Goal: Task Accomplishment & Management: Complete application form

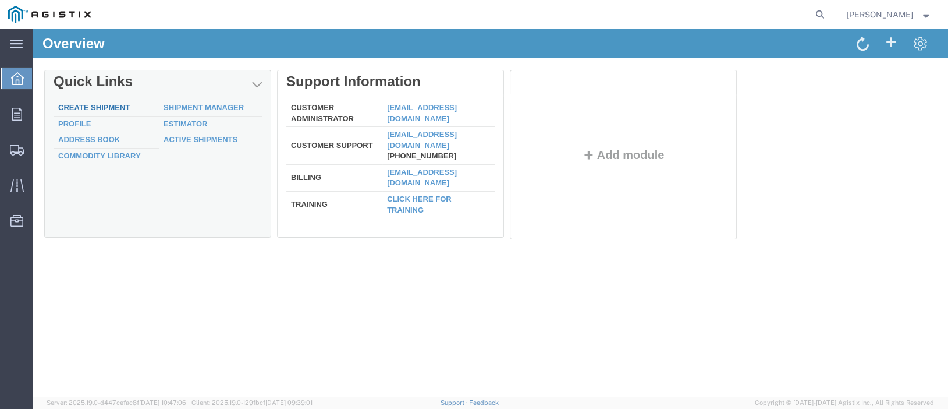
click at [66, 108] on link "Create Shipment" at bounding box center [94, 107] width 72 height 9
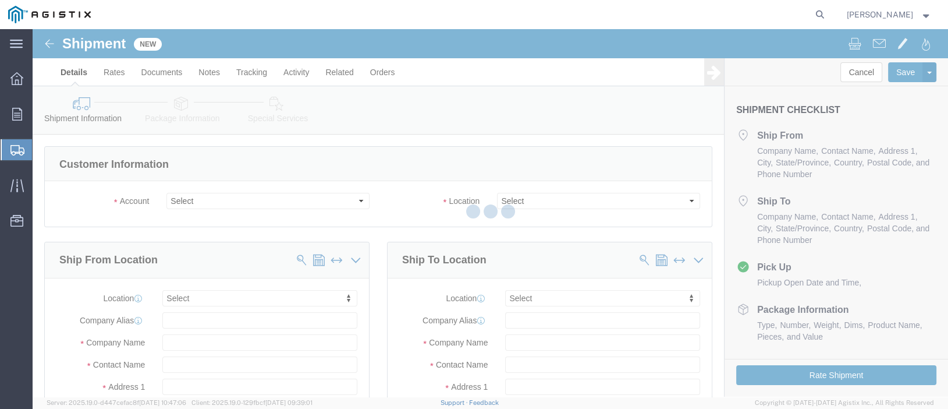
select select
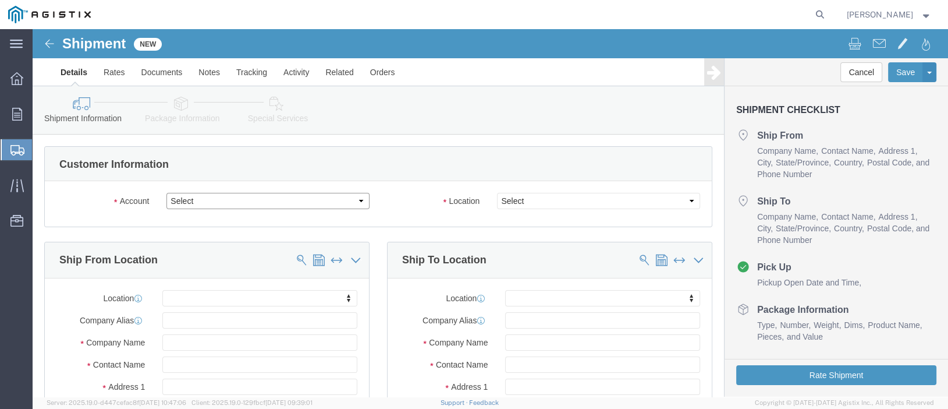
click select "Select PG&E Trench Group Ltd"
select select "9596"
click select "Select PG&E Trench Group Ltd"
select select "PURCHORD"
select select
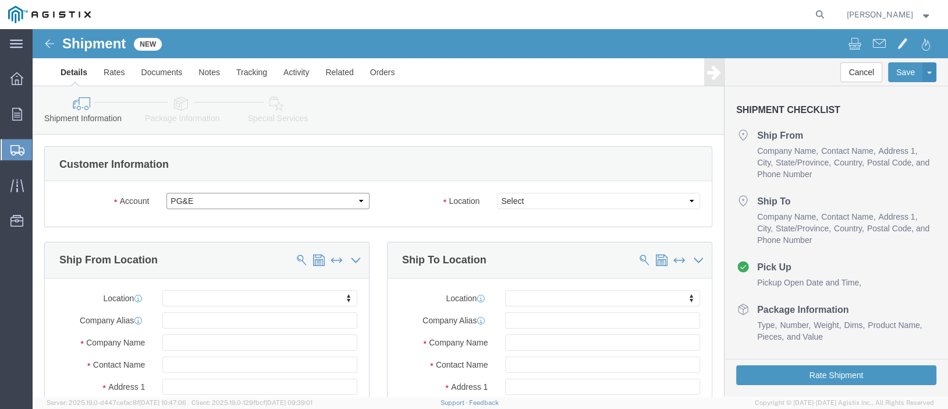
select select
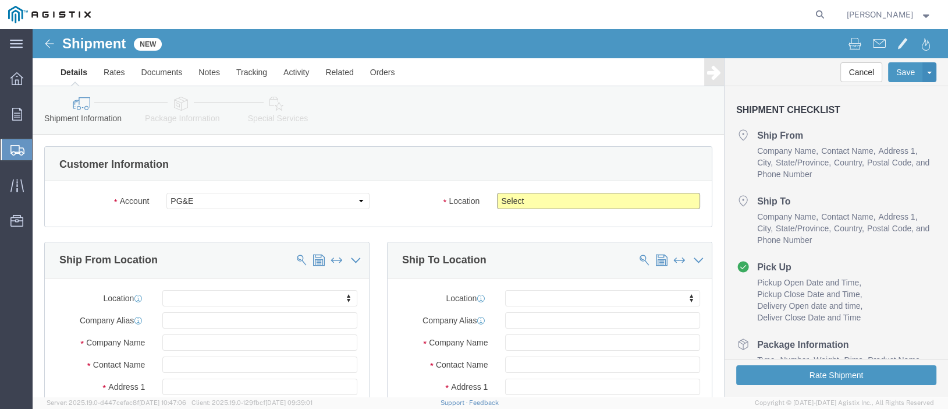
click select "Select All Others [GEOGRAPHIC_DATA] [GEOGRAPHIC_DATA] [GEOGRAPHIC_DATA] [GEOGRA…"
select select "23082"
click select "Select All Others [GEOGRAPHIC_DATA] [GEOGRAPHIC_DATA] [GEOGRAPHIC_DATA] [GEOGRA…"
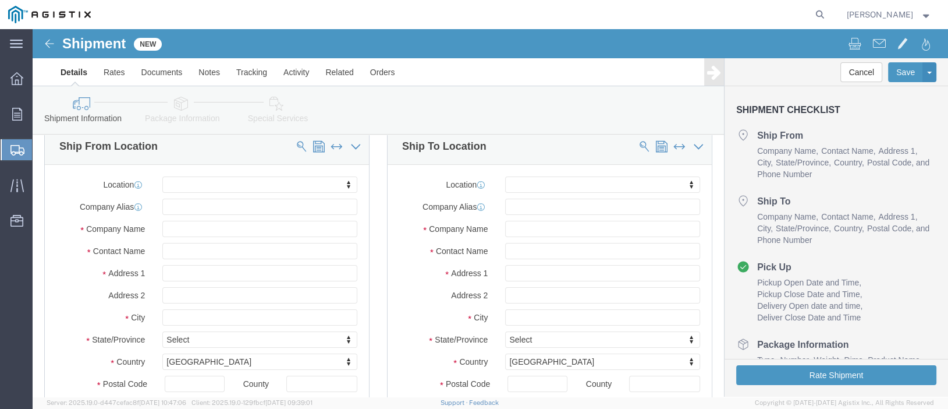
scroll to position [116, 0]
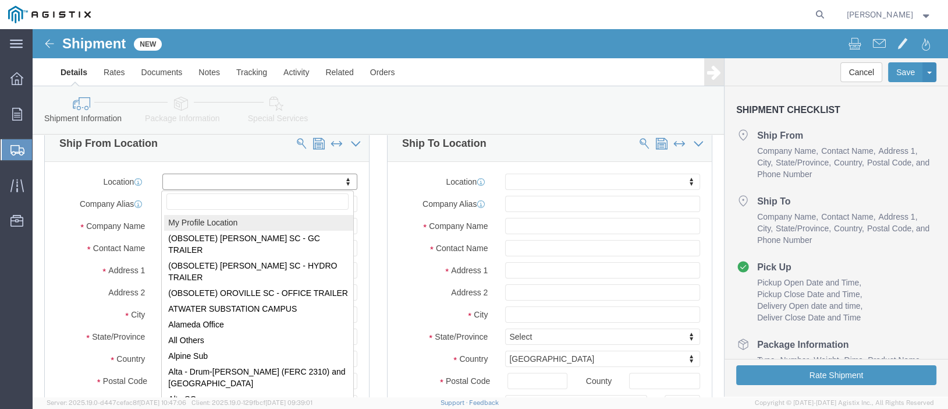
select select "MYPROFILE"
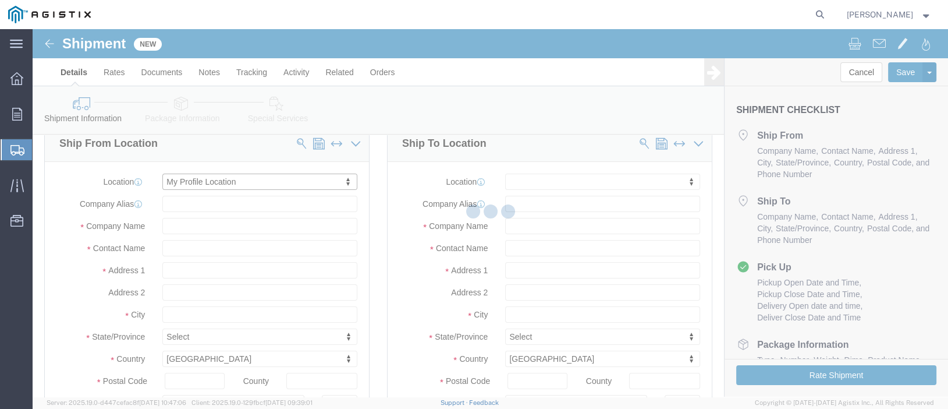
type input "Trench Group Ltd"
type input "[PERSON_NAME]"
type input "[STREET_ADDRESS][PERSON_NAME]"
type input "[PERSON_NAME]"
select select "CA"
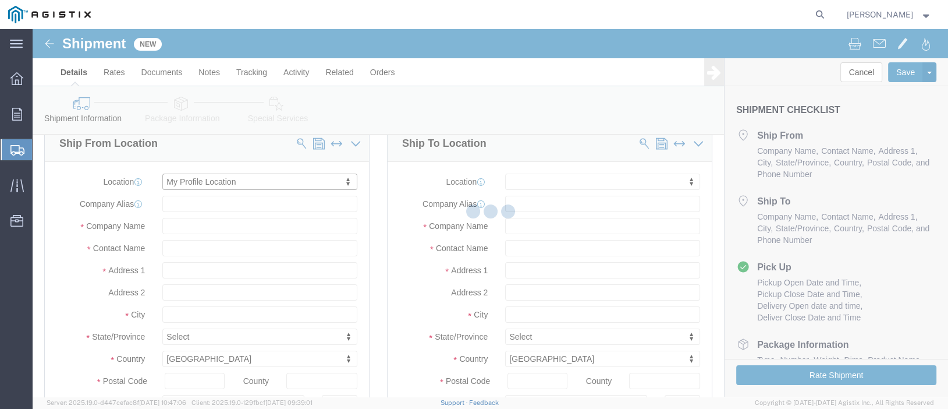
type input "L1W3R8"
type input "[PHONE_NUMBER]"
type input "[PERSON_NAME][EMAIL_ADDRESS][PERSON_NAME][DOMAIN_NAME]"
checkbox input "true"
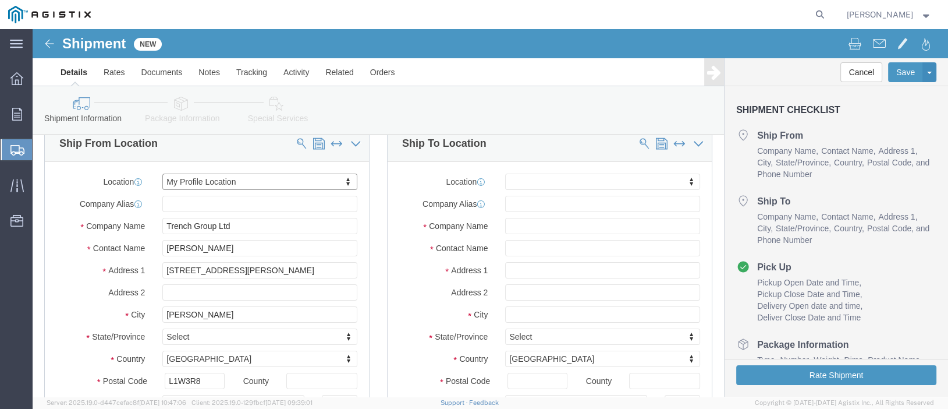
select select "ON"
click input "text"
paste input "PACIFIC GAS AND ELECTRIC COMPANY"
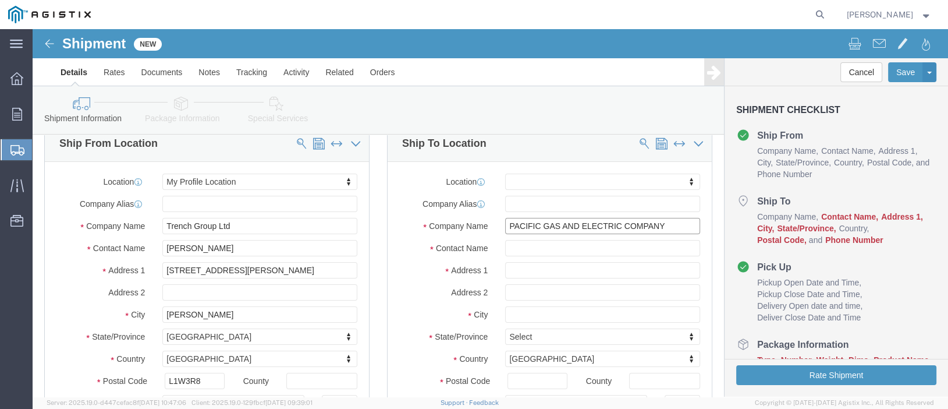
type input "PACIFIC GAS AND ELECTRIC COMPANY"
click input "text"
paste input "ZENITH [PERSON_NAME]"
type input "ZENITH [PERSON_NAME]"
click input "text"
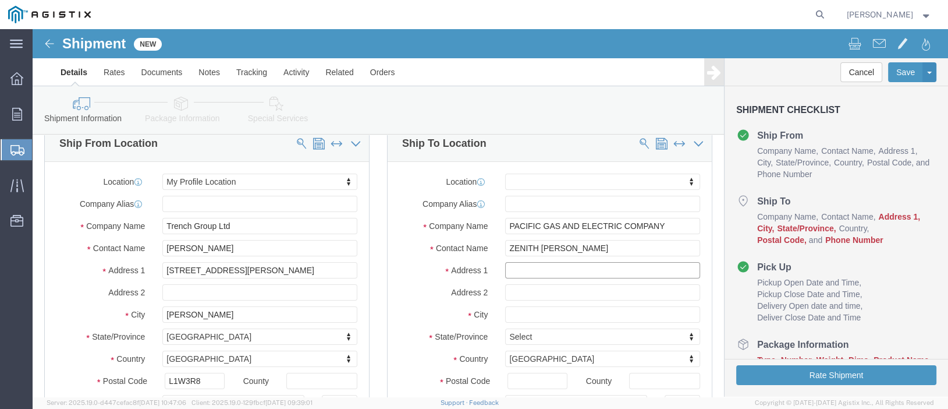
paste input "2001 FORTUNE DR"
type input "2001 FORTUNE DR"
select select
click input "text"
paste input "PG&E PUNCHOUT (MISC ELECTRICAL)"
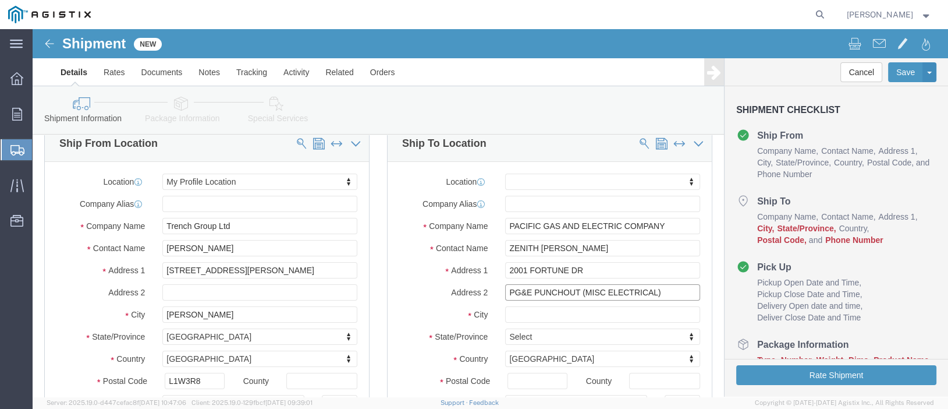
type input "PG&E PUNCHOUT (MISC ELECTRICAL)"
click input "text"
paste input "95131"
type input "95131"
select select
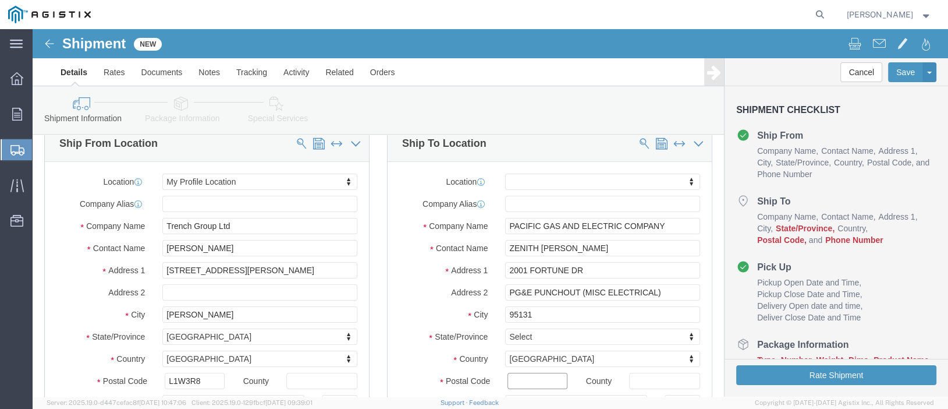
click input "Postal Code"
paste input "95131"
type input "95131"
select select
drag, startPoint x: 505, startPoint y: 284, endPoint x: 457, endPoint y: 281, distance: 47.9
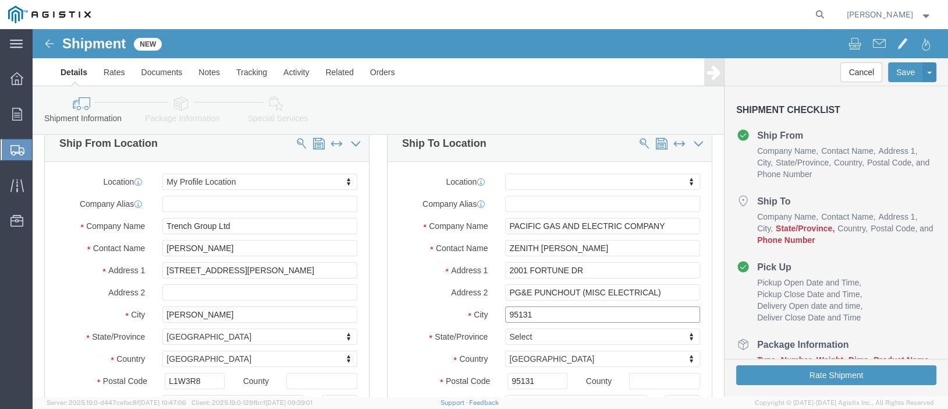
click div "City 95131"
paste input "[GEOGRAPHIC_DATA][PERSON_NAME]"
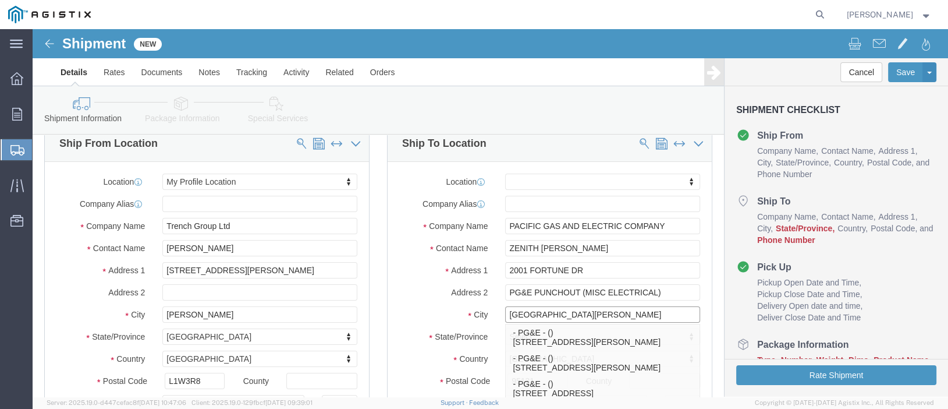
type input "[GEOGRAPHIC_DATA][PERSON_NAME]"
select select
click div "Location My Profile Location (OBSOLETE) [PERSON_NAME] SC - GC TRAILER (OBSOLETE…"
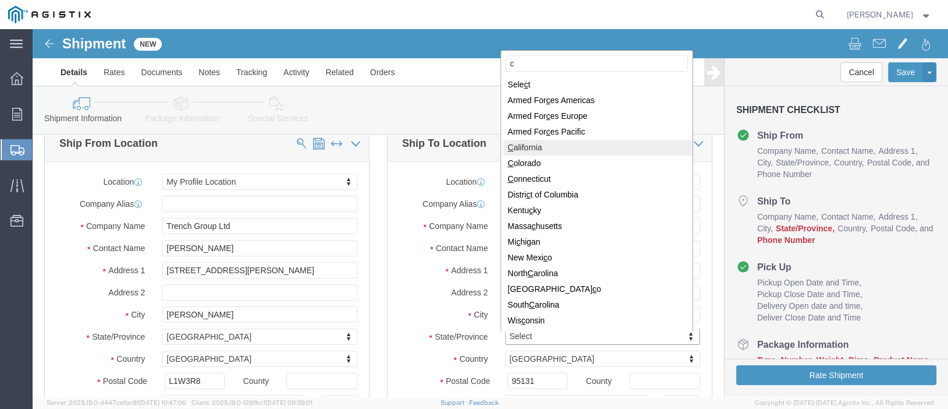
type input "c"
select select
select select "CA"
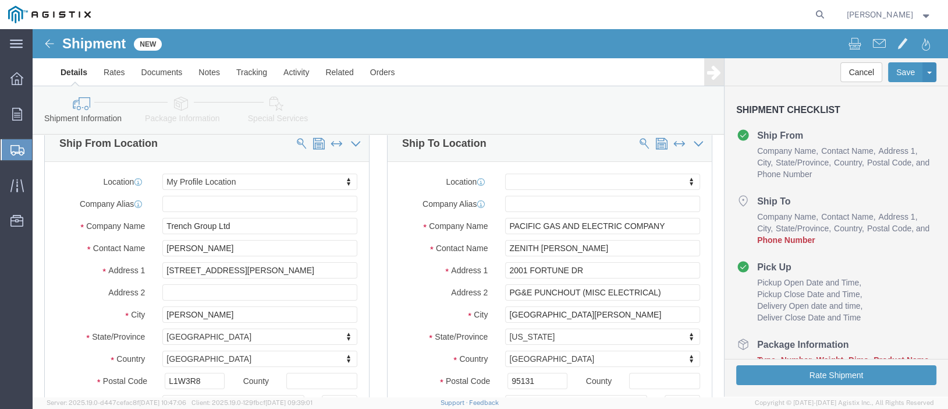
click div "Company Name PACIFIC GAS AND ELECTRIC COMPANY"
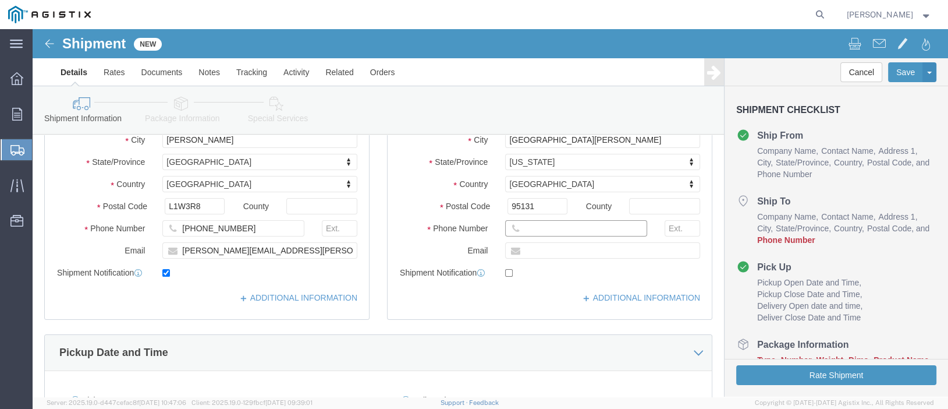
click input "text"
paste input "[PHONE_NUMBER]"
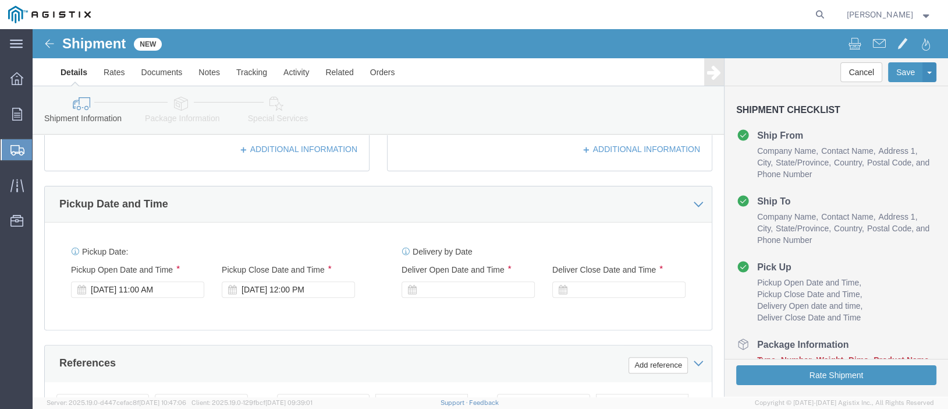
scroll to position [466, 0]
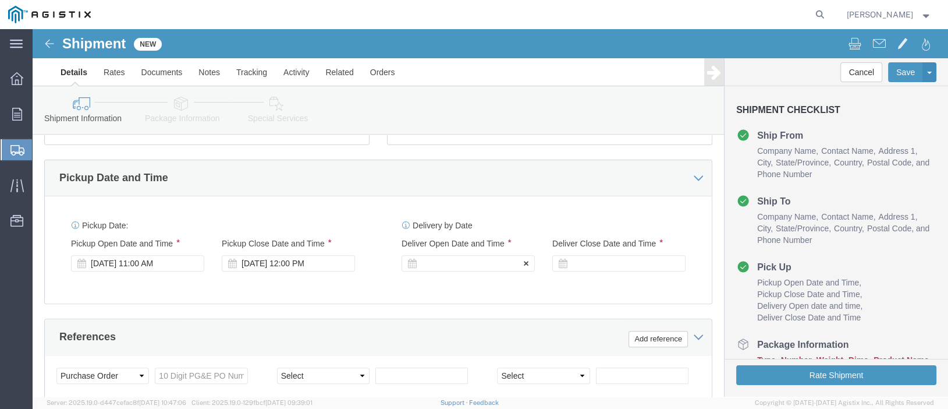
type input "[PHONE_NUMBER]"
click div
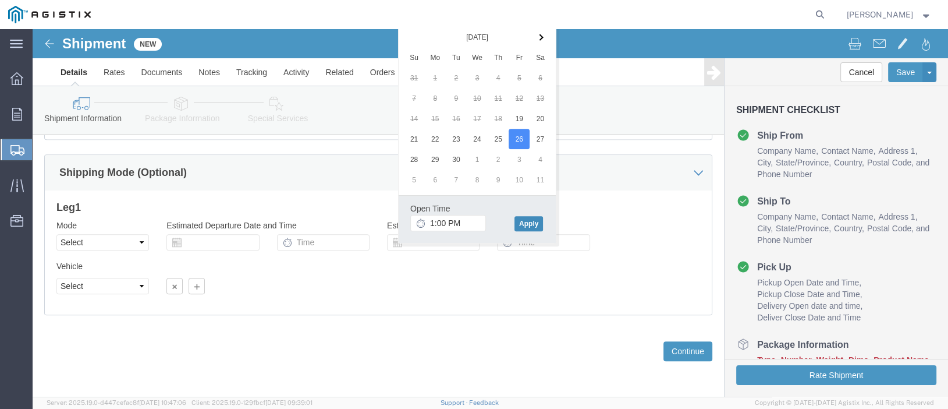
click button "Apply"
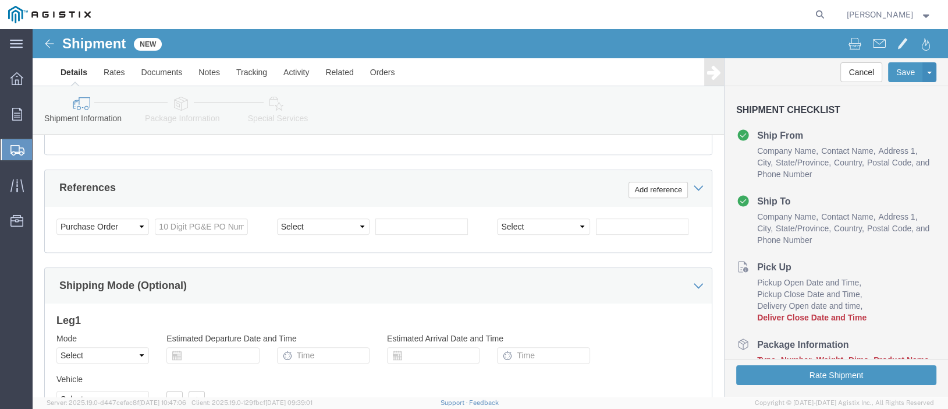
scroll to position [445, 0]
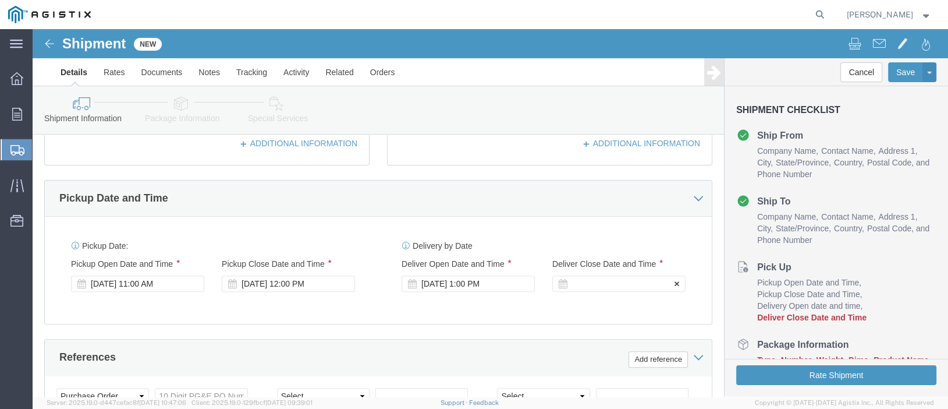
click div
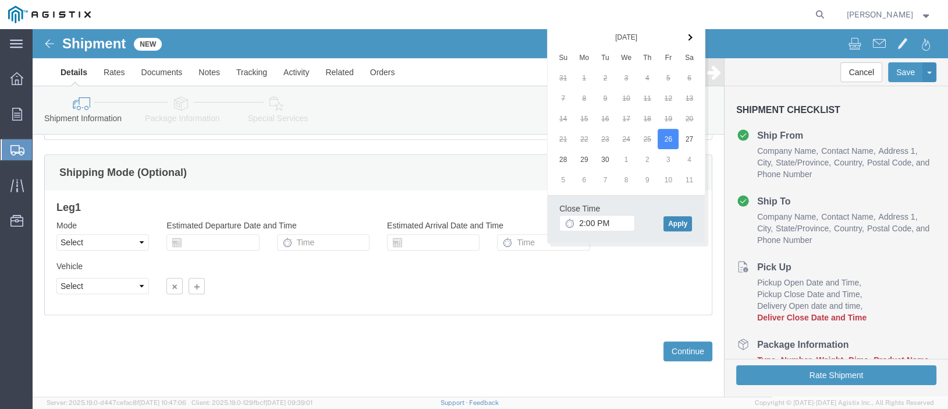
click button "Apply"
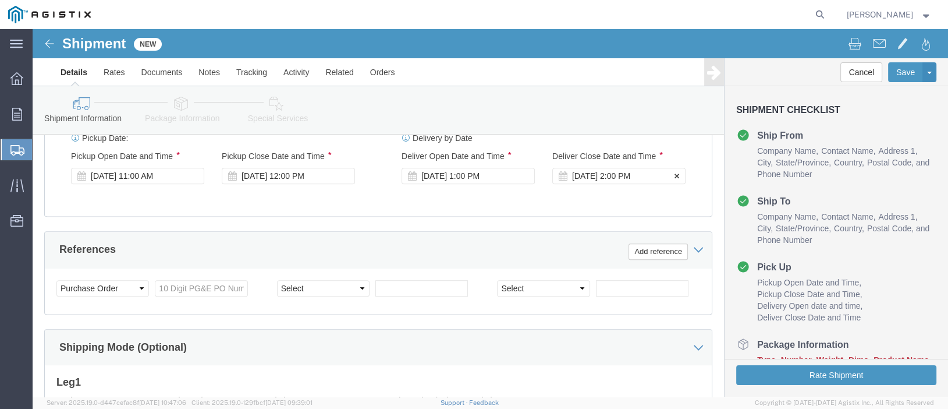
scroll to position [562, 0]
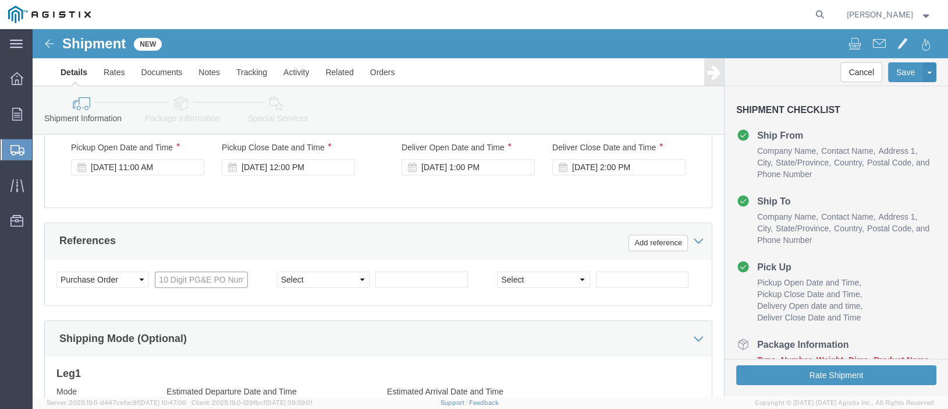
click input "text"
paste input "2701045187"
type input "2701045187"
click select "Select Account Type Activity ID Airline Appointment Number ASN Batch Request # …"
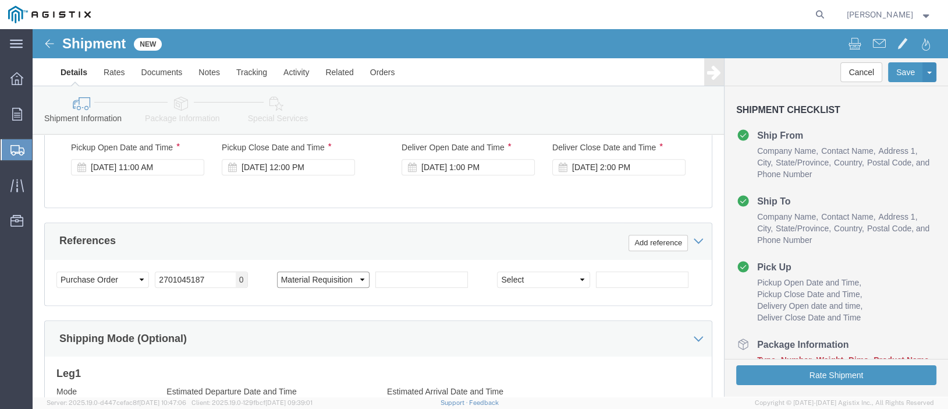
click select "Select Account Type Activity ID Airline Appointment Number ASN Batch Request # …"
select select "SALEORDR"
click select "Select Account Type Activity ID Airline Appointment Number ASN Batch Request # …"
click input "text"
paste input "424301294"
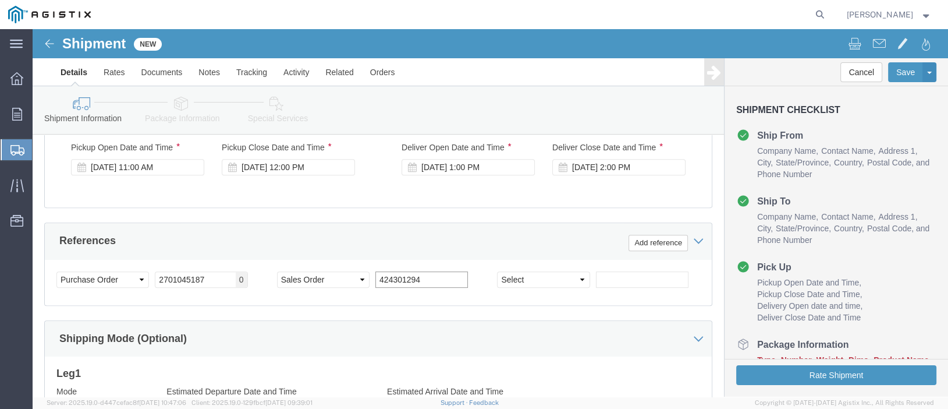
type input "424301294"
click select "Select Account Type Activity ID Airline Appointment Number ASN Batch Request # …"
select select "DELNUM"
click select "Select Account Type Activity ID Airline Appointment Number ASN Batch Request # …"
click input "text"
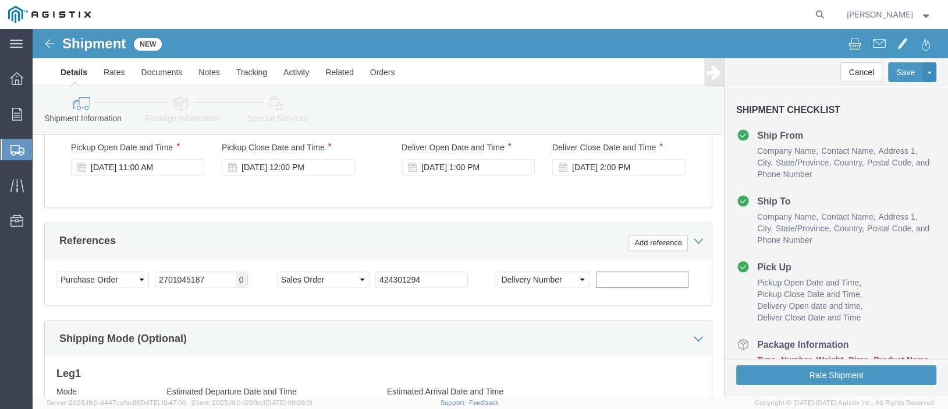
paste input "5048399"
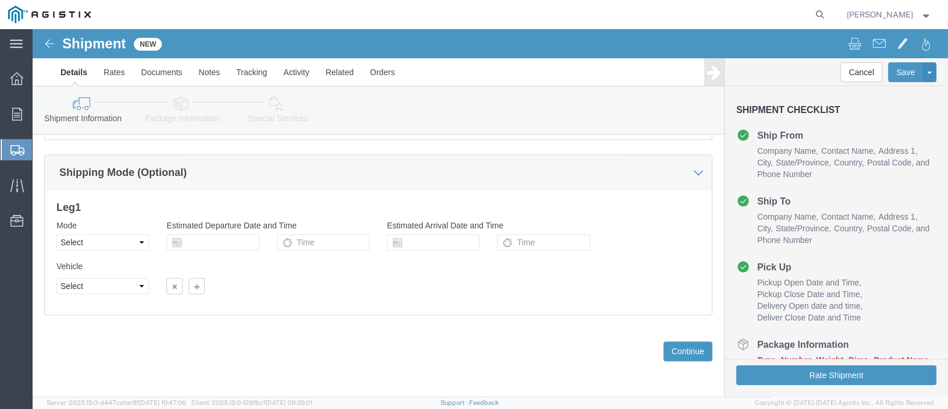
scroll to position [737, 0]
type input "5048399"
click button "Continue"
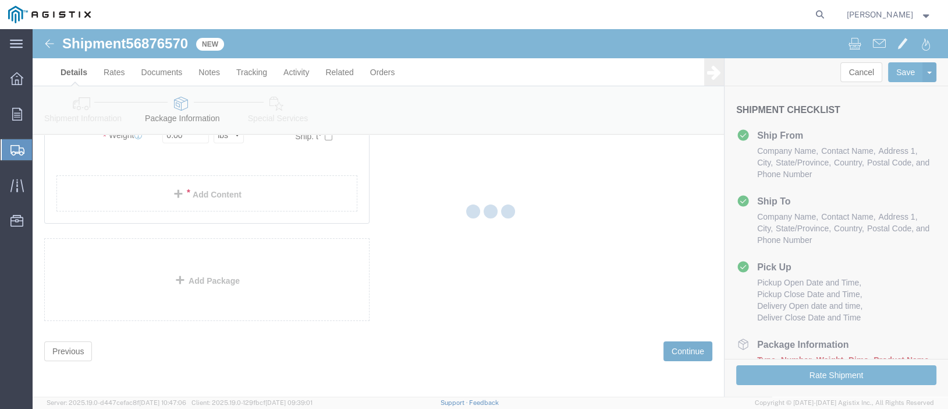
scroll to position [13, 0]
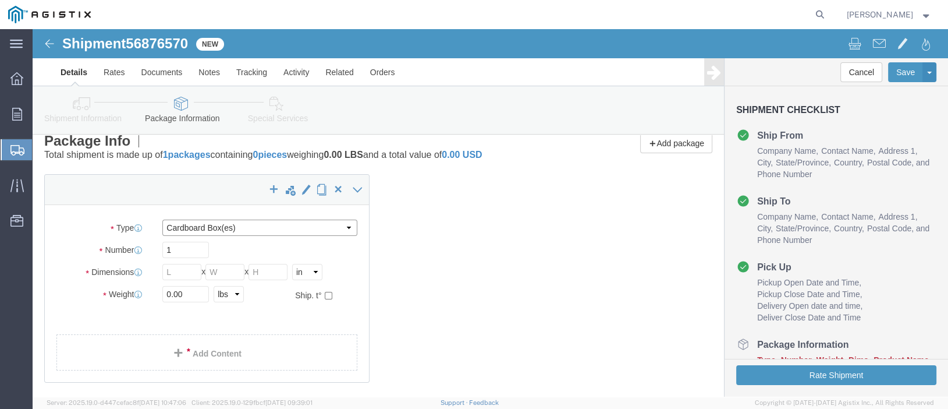
click select "Select Bulk Bundle(s) Cardboard Box(es) Carton(s) Crate(s) Drum(s) (Fiberboard)…"
select select "YRPK"
click select "Select Bulk Bundle(s) Cardboard Box(es) Carton(s) Crate(s) Drum(s) (Fiberboard)…"
click input "1"
click input "text"
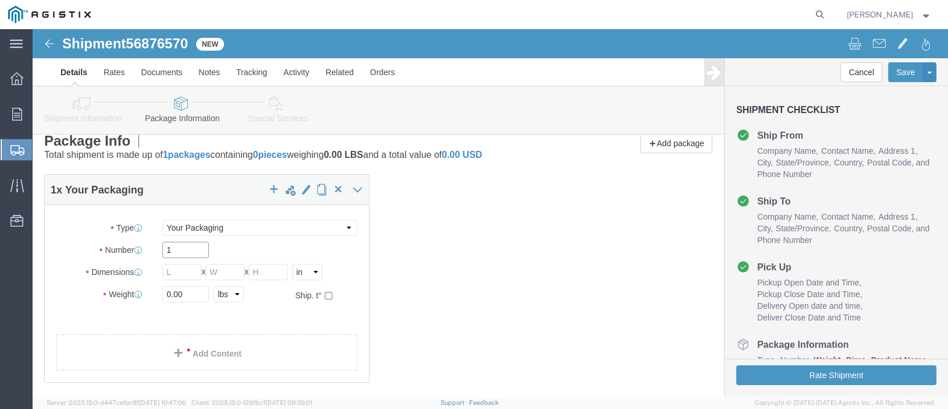
drag, startPoint x: 138, startPoint y: 221, endPoint x: 132, endPoint y: 219, distance: 6.1
click input "1"
type input "4"
click input "text"
type input "36"
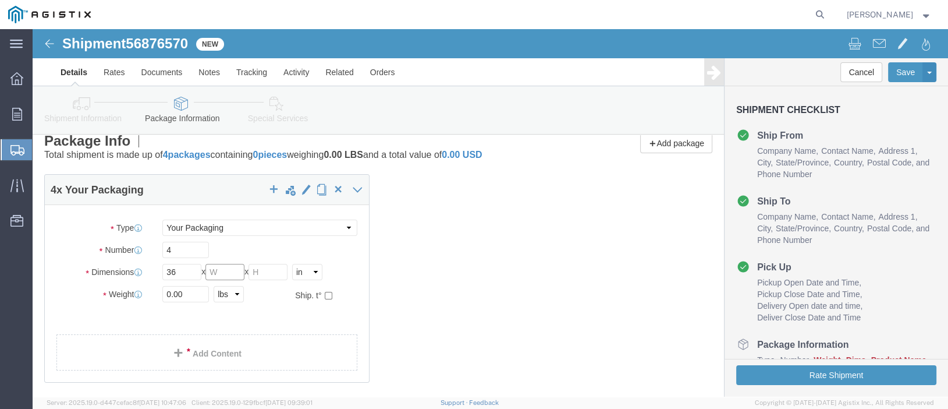
click input "text"
type input "36"
click input "text"
type input "120"
click icon
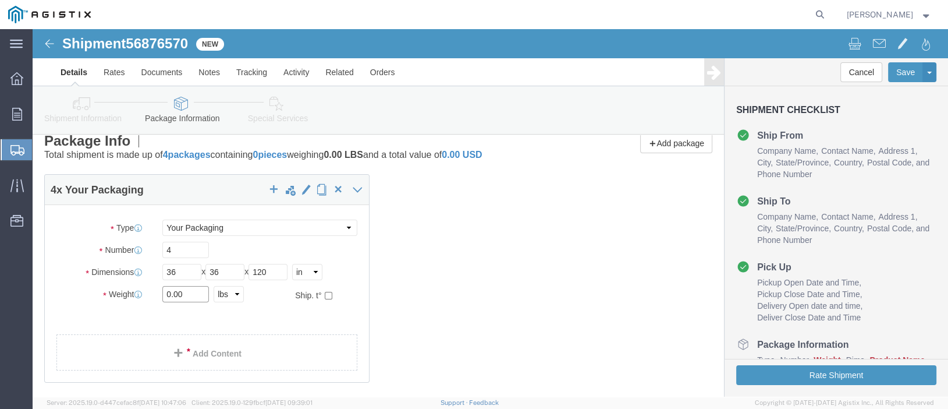
click input "0.00"
type input "5680.00"
click link "Add Content"
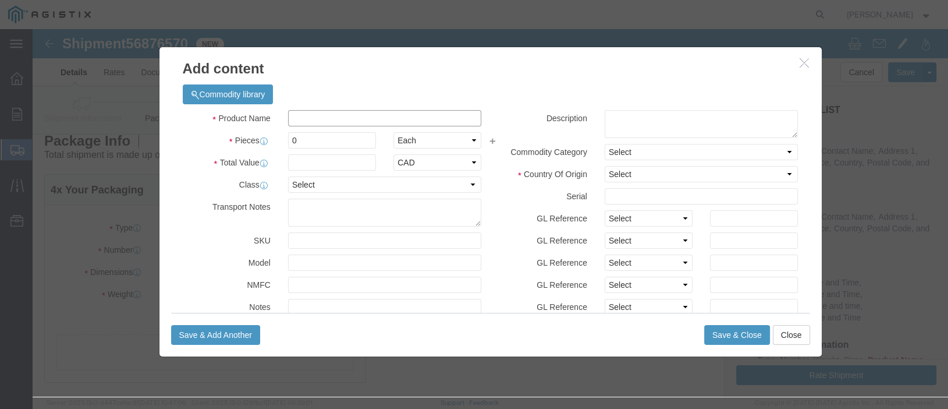
click input "text"
type input "t"
type input "Transformers"
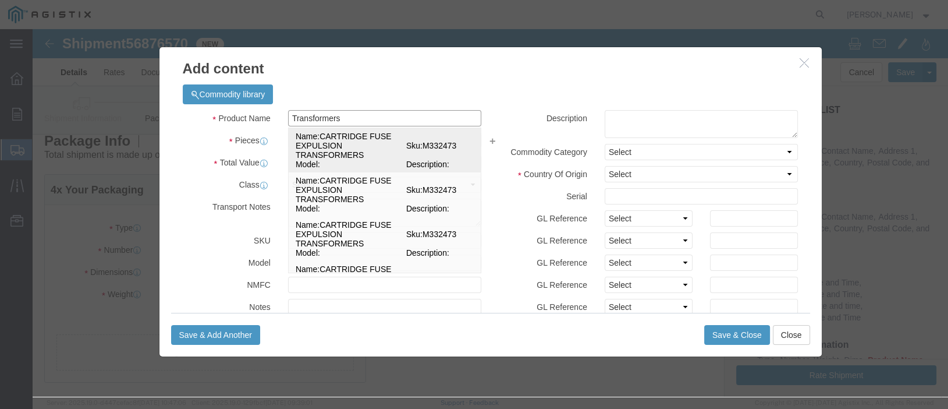
click div "Name: CARTRIDGE FUSE EXPULSION TRANSFORMERS Sku: M332473 Model: Description:"
select select
select select "USD"
select select
checkbox input "false"
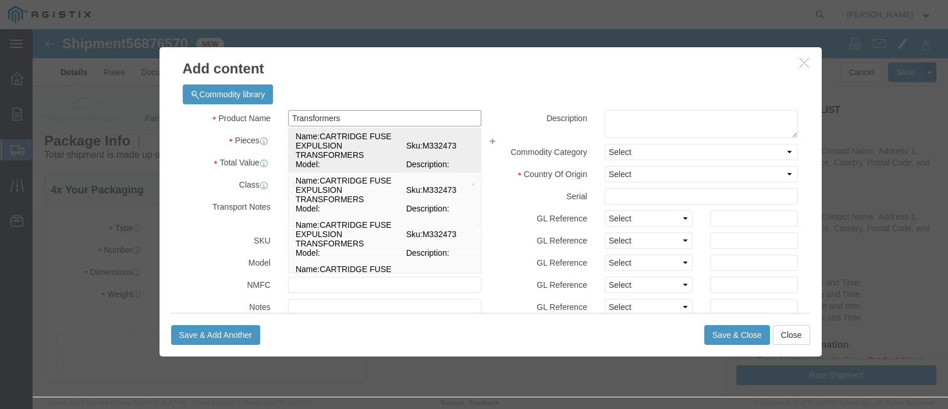
checkbox input "false"
type input "CARTRIDGE FUSE EXPULSION TRANSFORMERS"
type input "M332473"
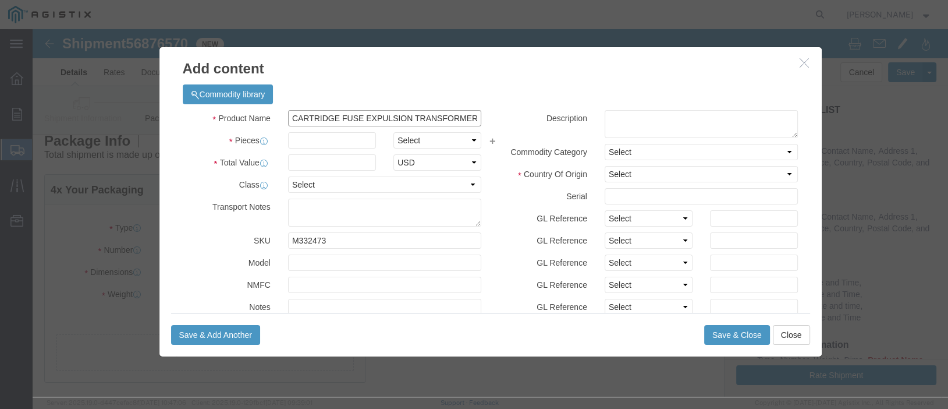
scroll to position [0, 7]
drag, startPoint x: 254, startPoint y: 87, endPoint x: 487, endPoint y: 84, distance: 232.2
click div "Product Name CARTRIDGE FUSE EXPULSION TRANSFORMERS Transformers Pieces Select B…"
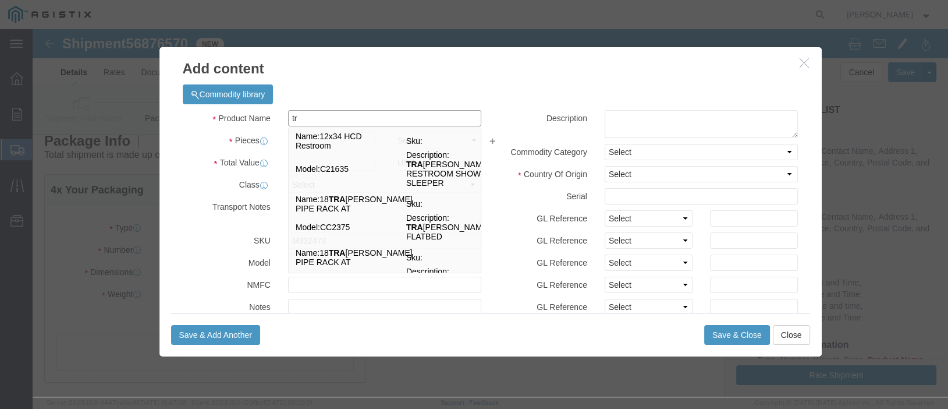
type input "t"
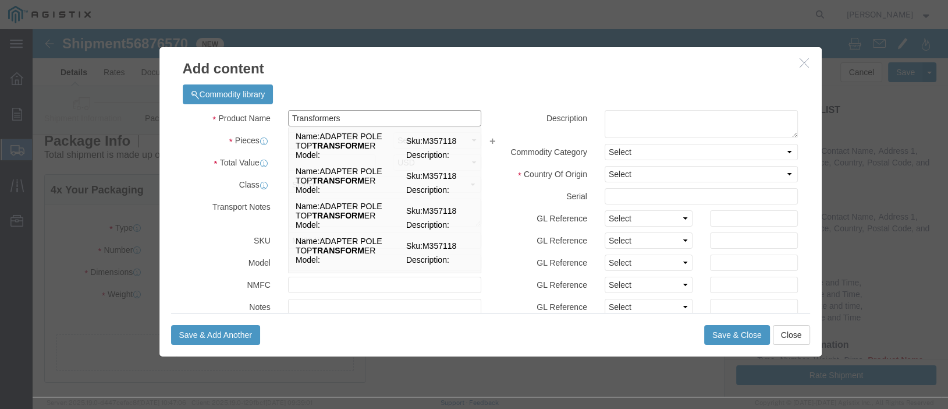
type input "Transformers"
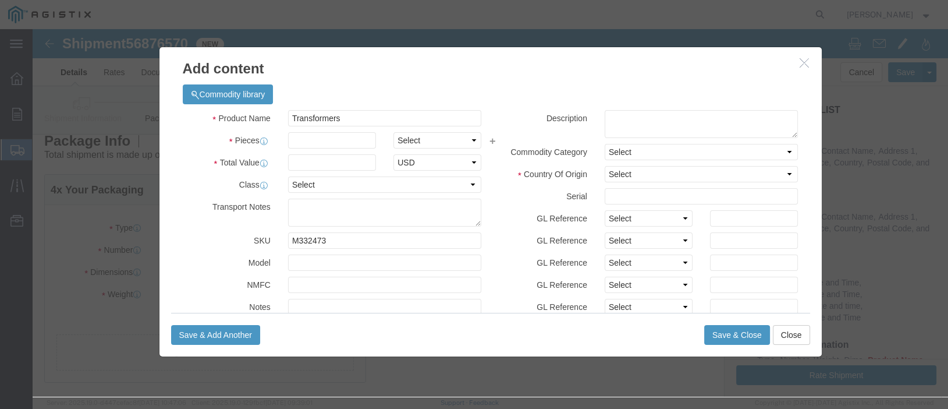
click label "Pieces"
click input "text"
type input "4"
click select "Select Bag Barrels 100Board Feet Bottle Box Blister Pack Carats Can Capsule Car…"
select select "EA"
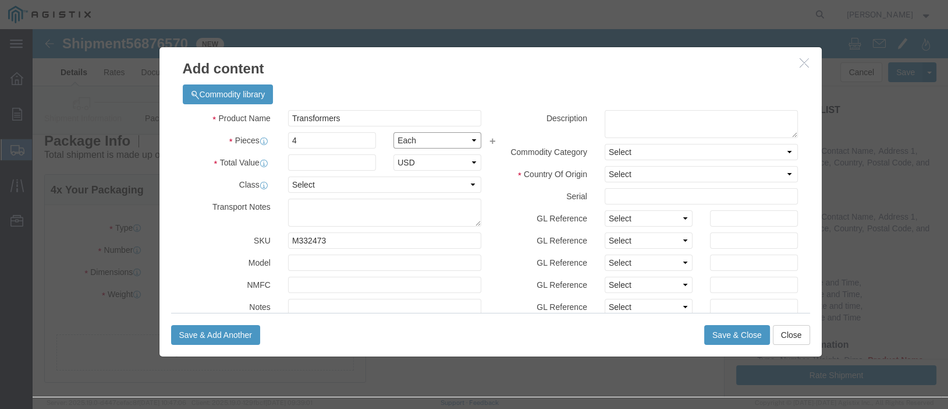
click select "Select Bag Barrels 100Board Feet Bottle Box Blister Pack Carats Can Capsule Car…"
click input "text"
type input "119400.00"
click select "Select 50 55 60 65 70 85 92.5 100 125 175 250 300 400"
select select "85"
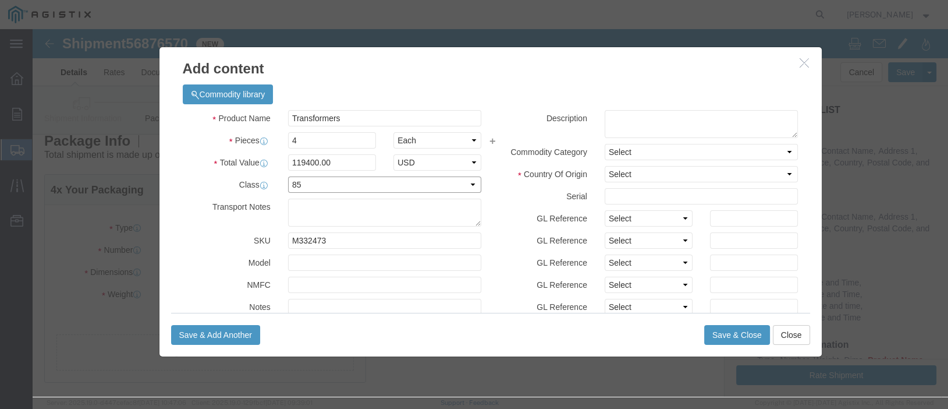
click select "Select 50 55 60 65 70 85 92.5 100 125 175 250 300 400"
click select "Select [GEOGRAPHIC_DATA] [GEOGRAPHIC_DATA] [GEOGRAPHIC_DATA] [GEOGRAPHIC_DATA] …"
select select "CA"
click select "Select [GEOGRAPHIC_DATA] [GEOGRAPHIC_DATA] [GEOGRAPHIC_DATA] [GEOGRAPHIC_DATA] …"
click button "Save & Close"
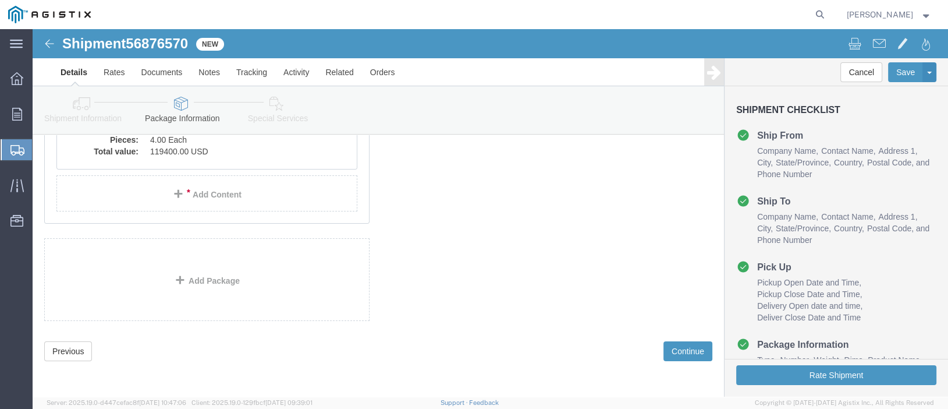
scroll to position [243, 0]
click button "Continue"
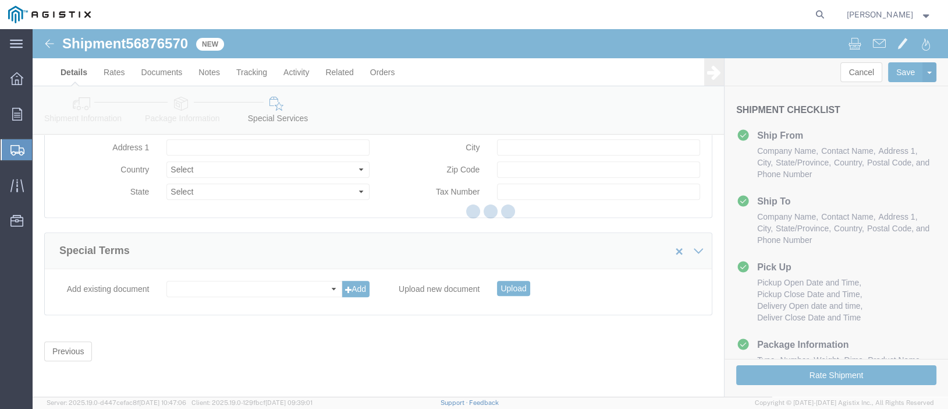
scroll to position [941, 0]
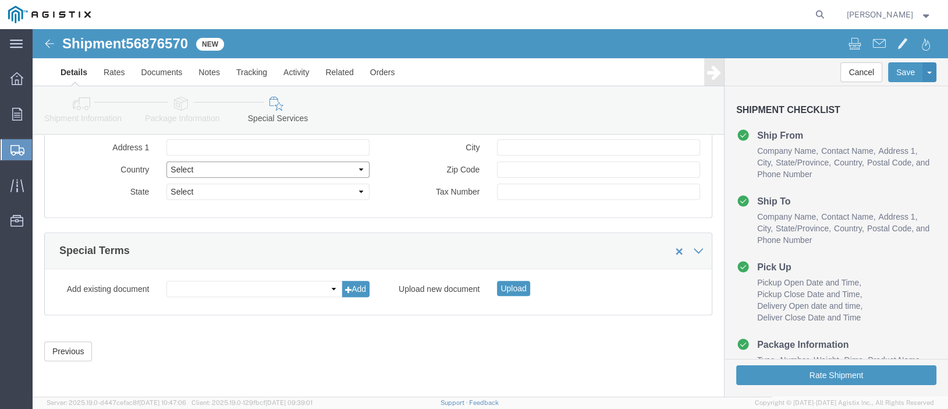
click select "Select [GEOGRAPHIC_DATA] [GEOGRAPHIC_DATA] [GEOGRAPHIC_DATA] [GEOGRAPHIC_DATA] …"
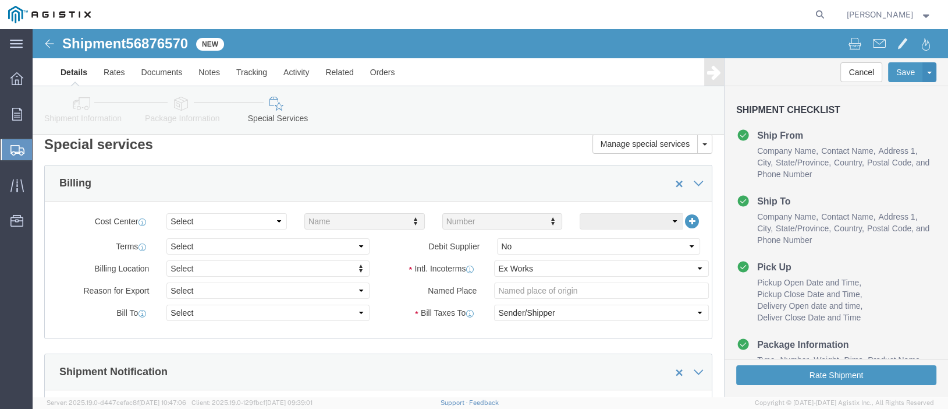
scroll to position [0, 0]
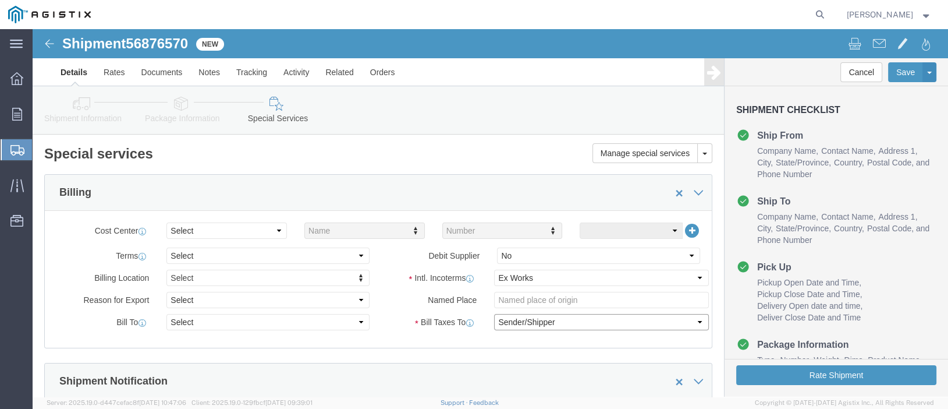
click select "Select Recipient Account Sender/Shipper Third Party Account"
select select "RCPN"
click select "Select Recipient Account Sender/Shipper Third Party Account"
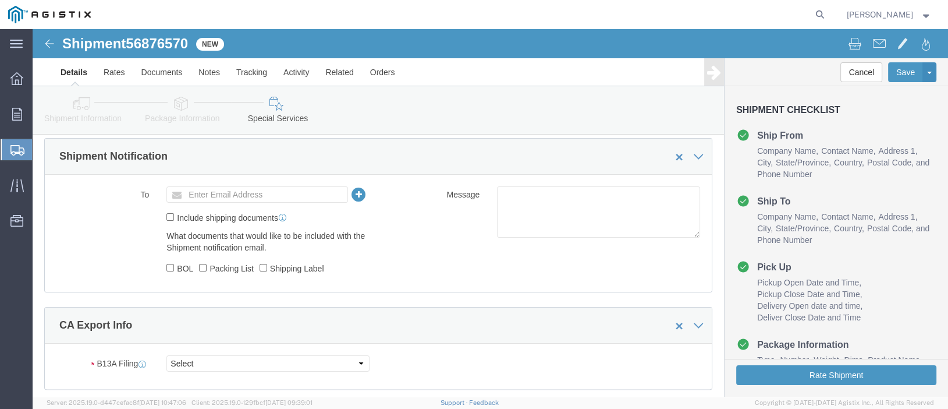
scroll to position [407, 0]
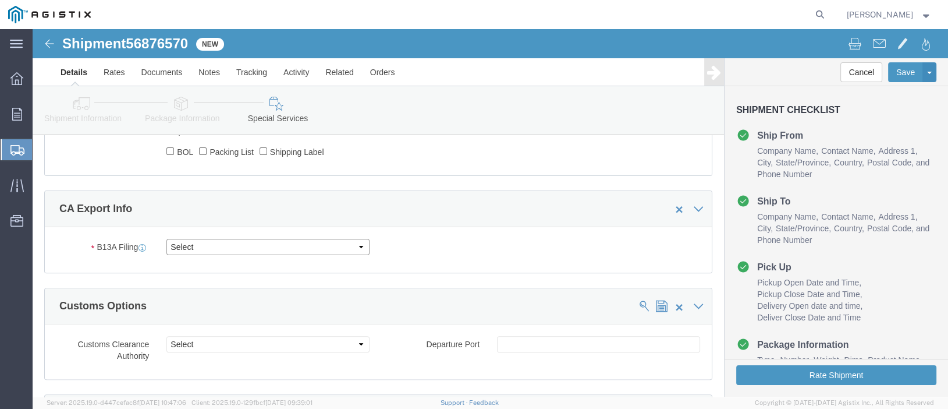
click select "Select Filed Electronically Manually Attached Not Required Summary Reporting"
select select "MANUALLY_ATTACHED"
click select "Select Filed Electronically Manually Attached Not Required Summary Reporting"
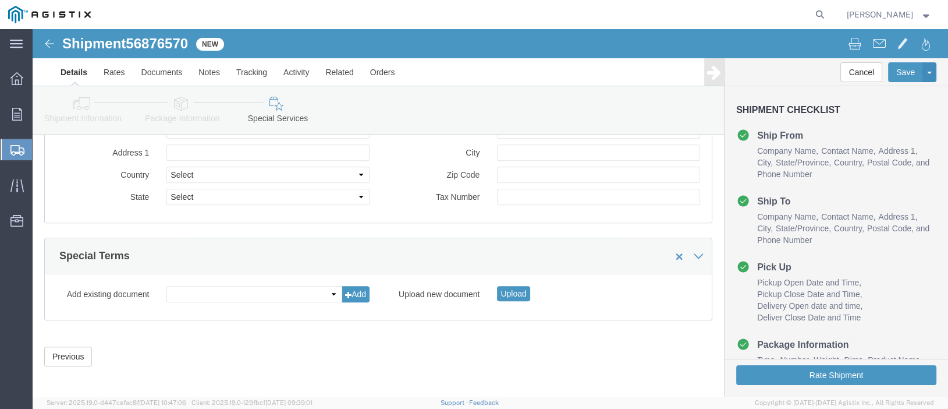
scroll to position [1007, 0]
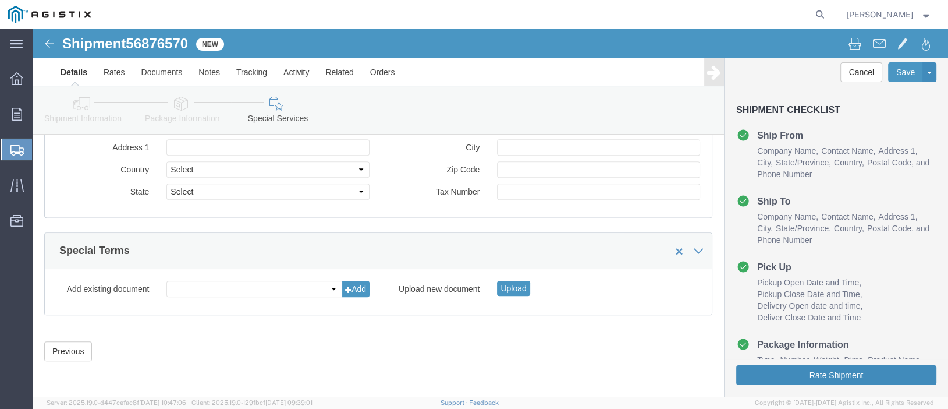
click button "Rate Shipment"
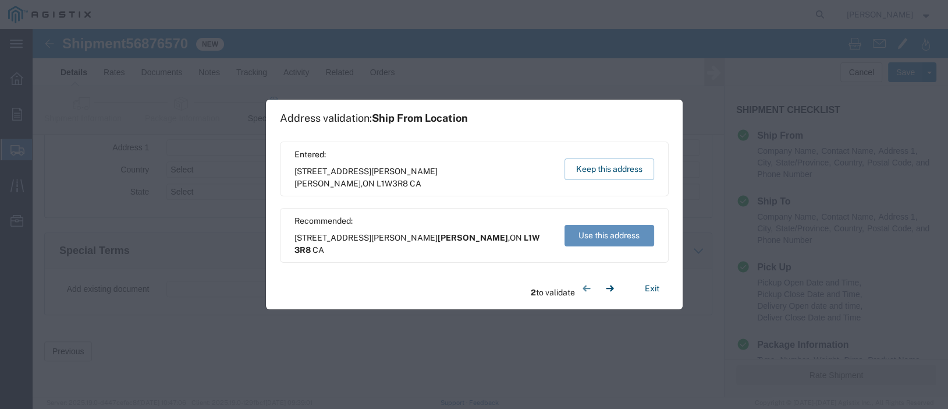
click at [611, 233] on button "Use this address" at bounding box center [610, 236] width 90 height 22
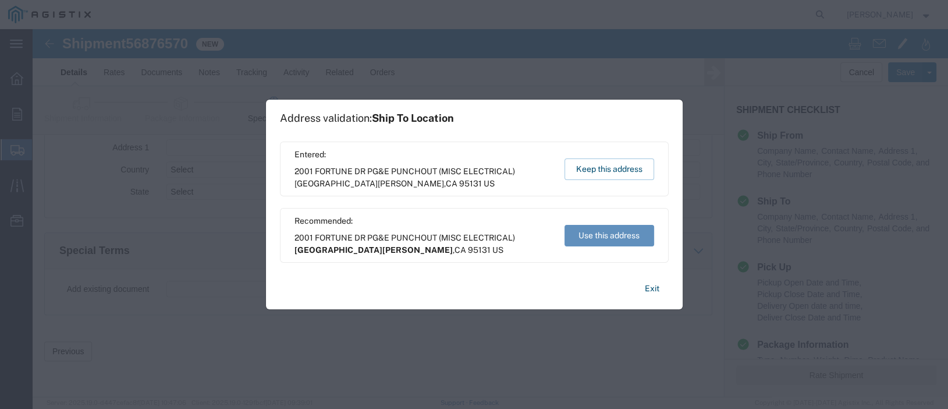
click at [601, 231] on button "Use this address" at bounding box center [610, 236] width 90 height 22
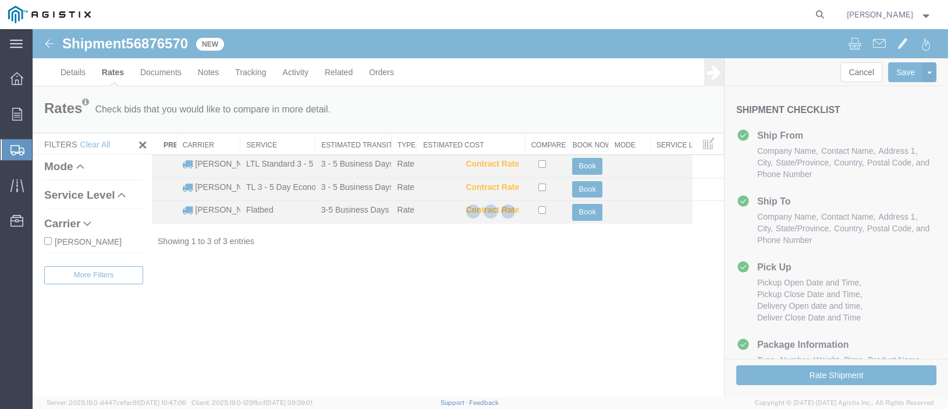
scroll to position [0, 0]
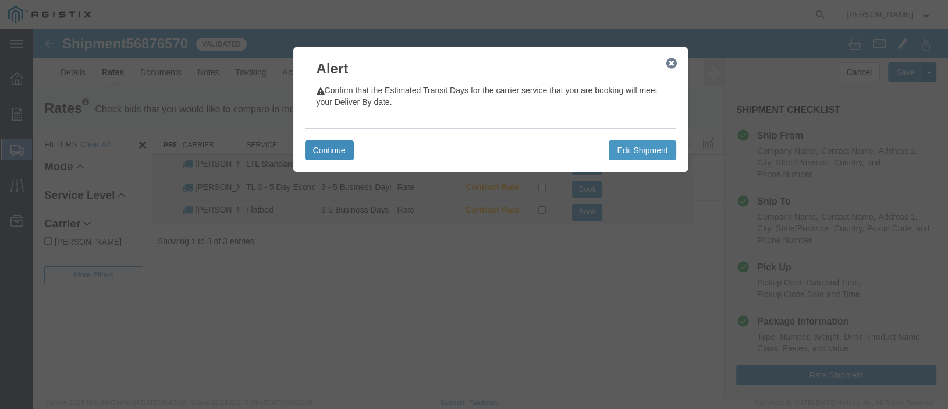
click at [329, 152] on button "Continue" at bounding box center [329, 150] width 49 height 20
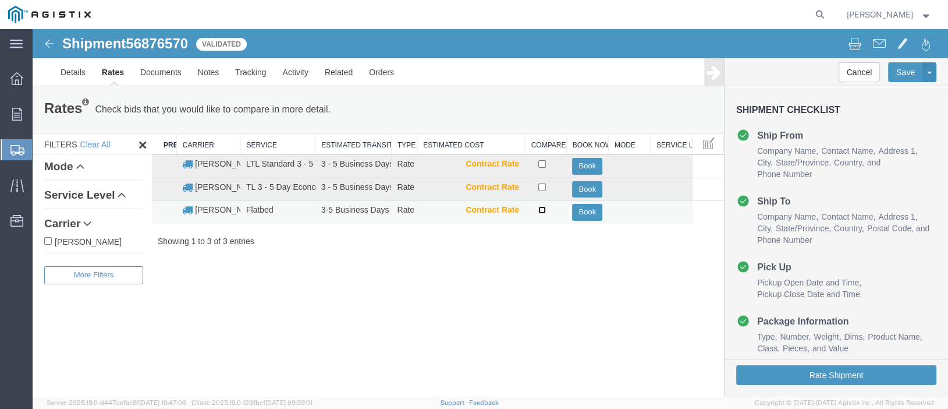
click at [540, 210] on input "checkbox" at bounding box center [542, 210] width 8 height 8
checkbox input "true"
click at [586, 212] on button "Book" at bounding box center [587, 212] width 30 height 17
